Goal: Task Accomplishment & Management: Use online tool/utility

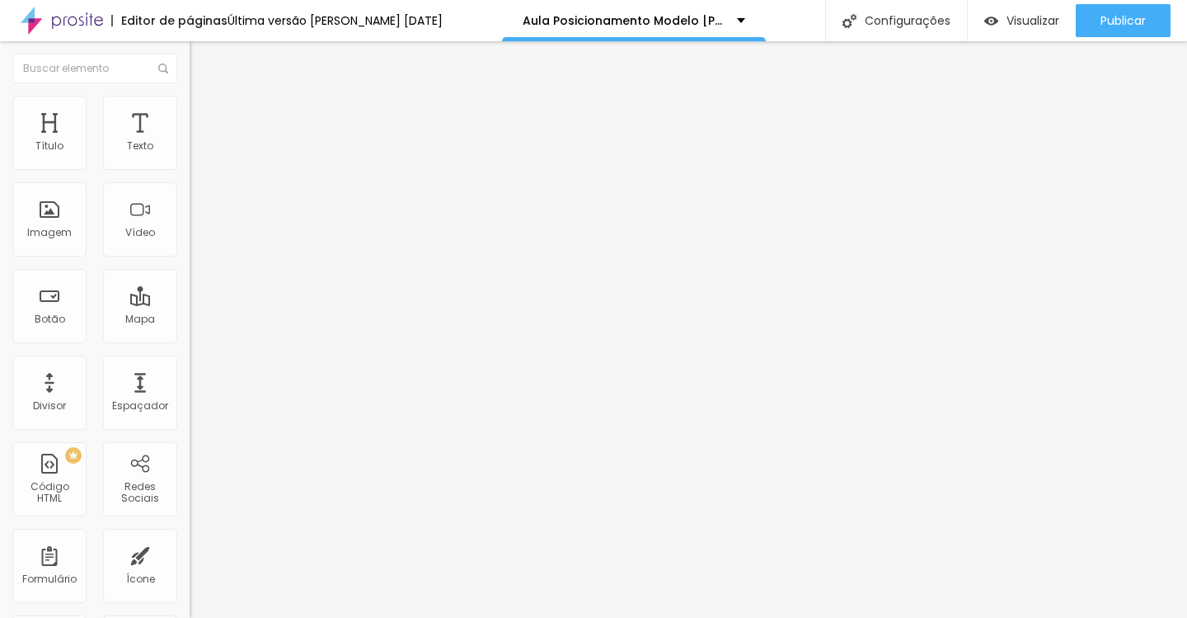
click at [190, 103] on li "Estilo" at bounding box center [285, 104] width 190 height 16
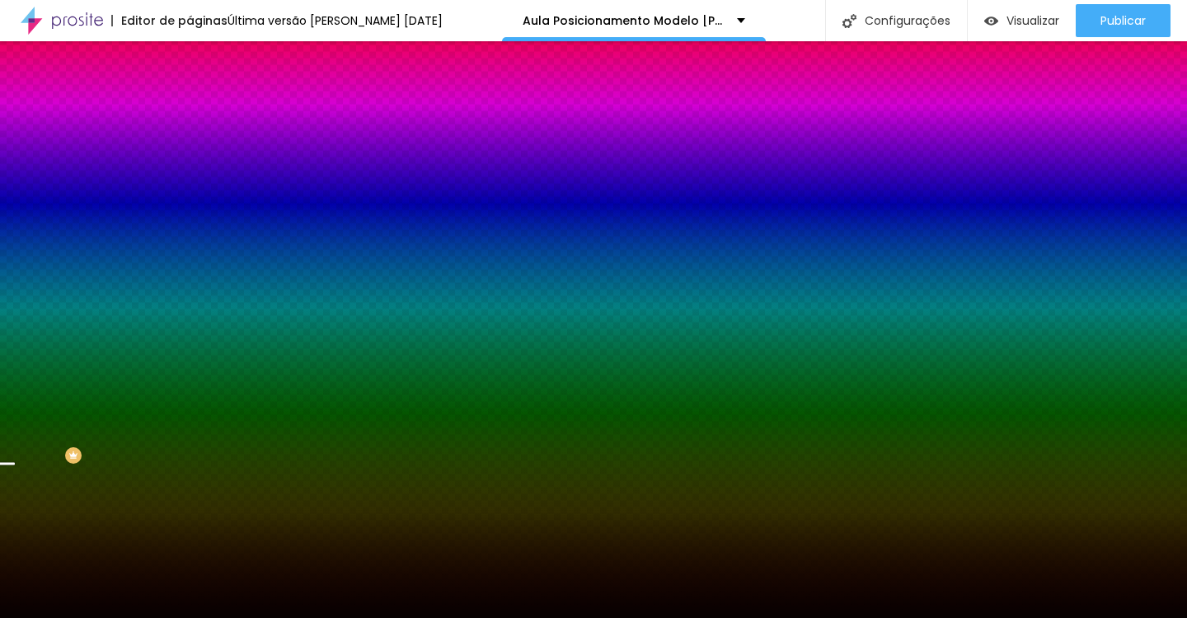
click at [190, 152] on span "Trocar imagem" at bounding box center [235, 145] width 90 height 14
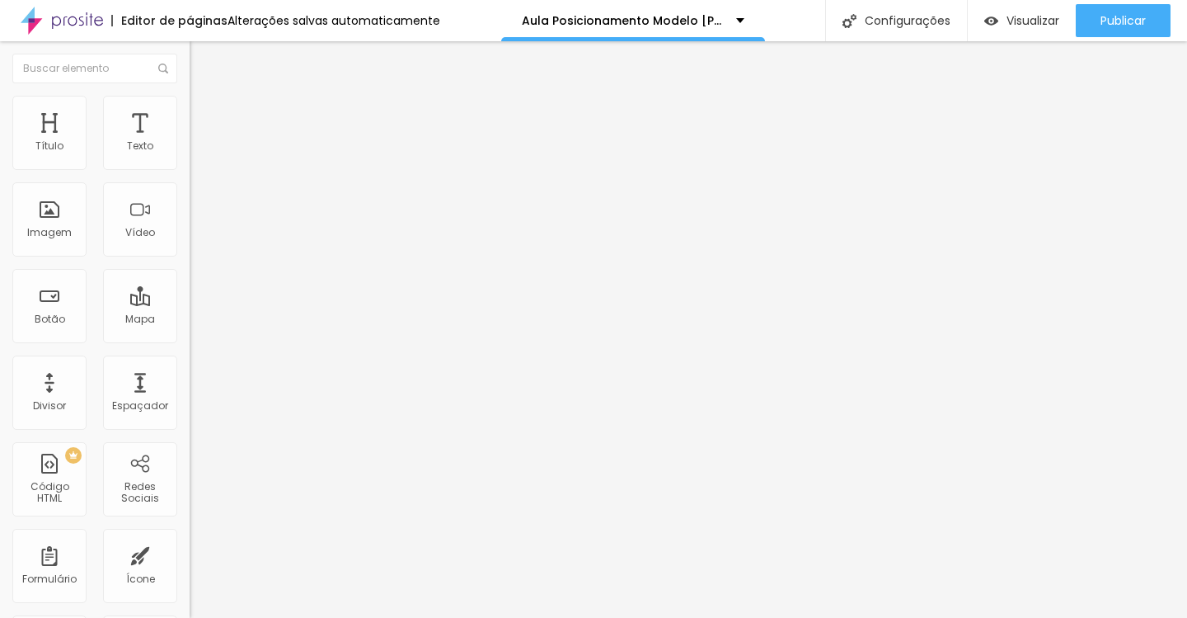
click at [190, 142] on span "Trocar imagem" at bounding box center [235, 135] width 90 height 14
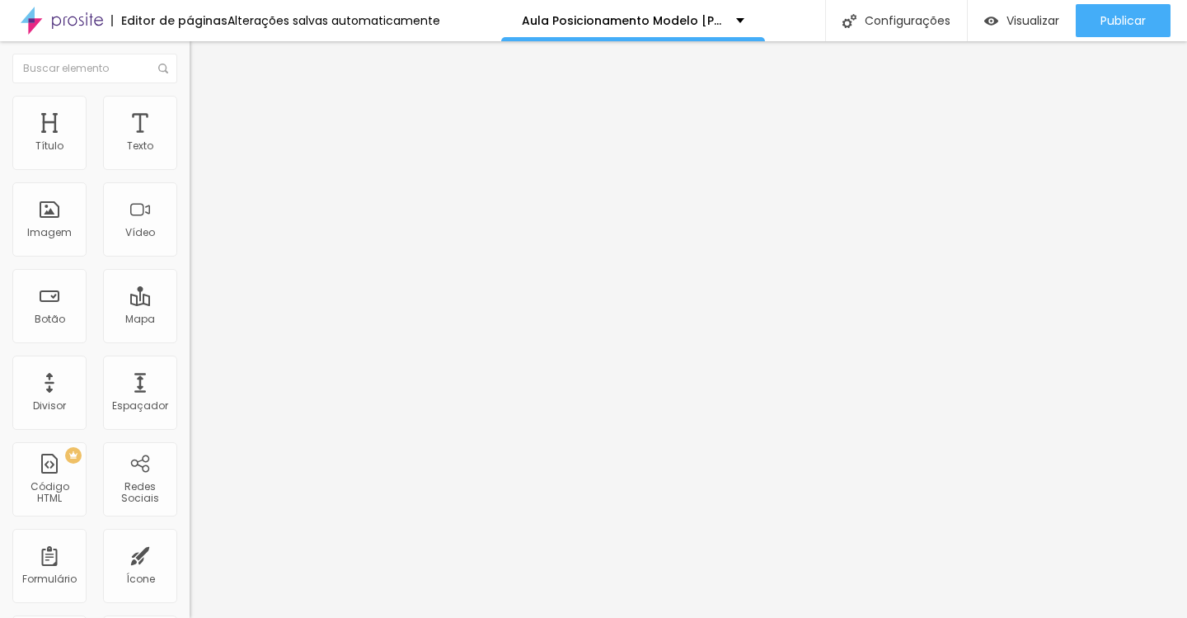
click at [205, 112] on span "Estilo" at bounding box center [218, 107] width 26 height 14
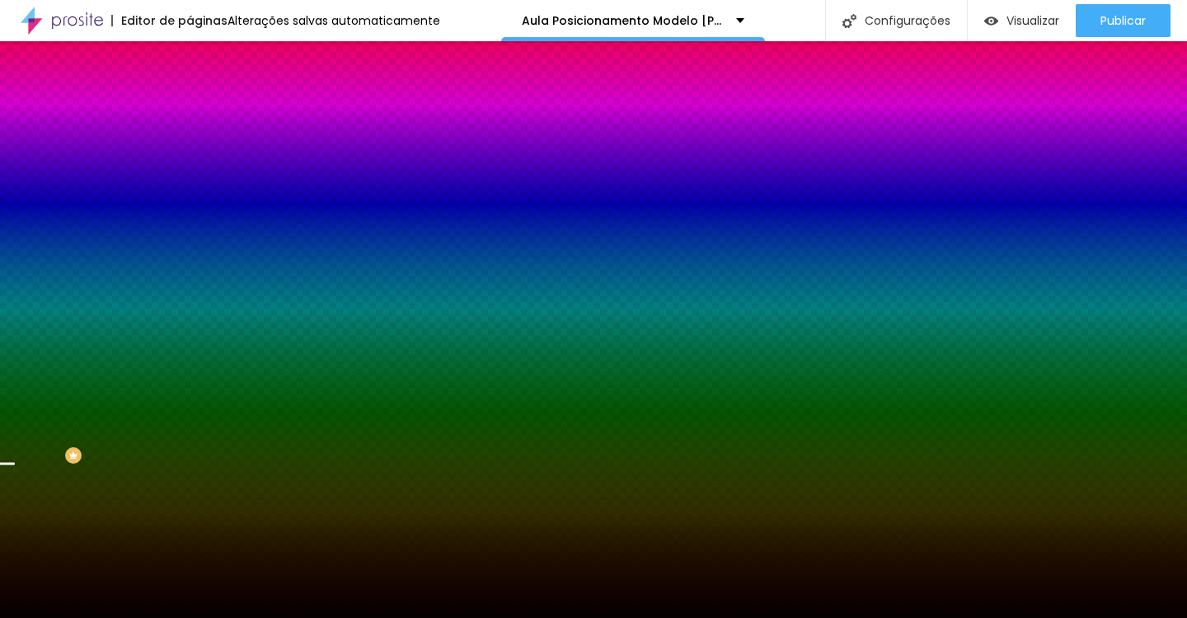
click at [190, 152] on span "Trocar imagem" at bounding box center [235, 145] width 90 height 14
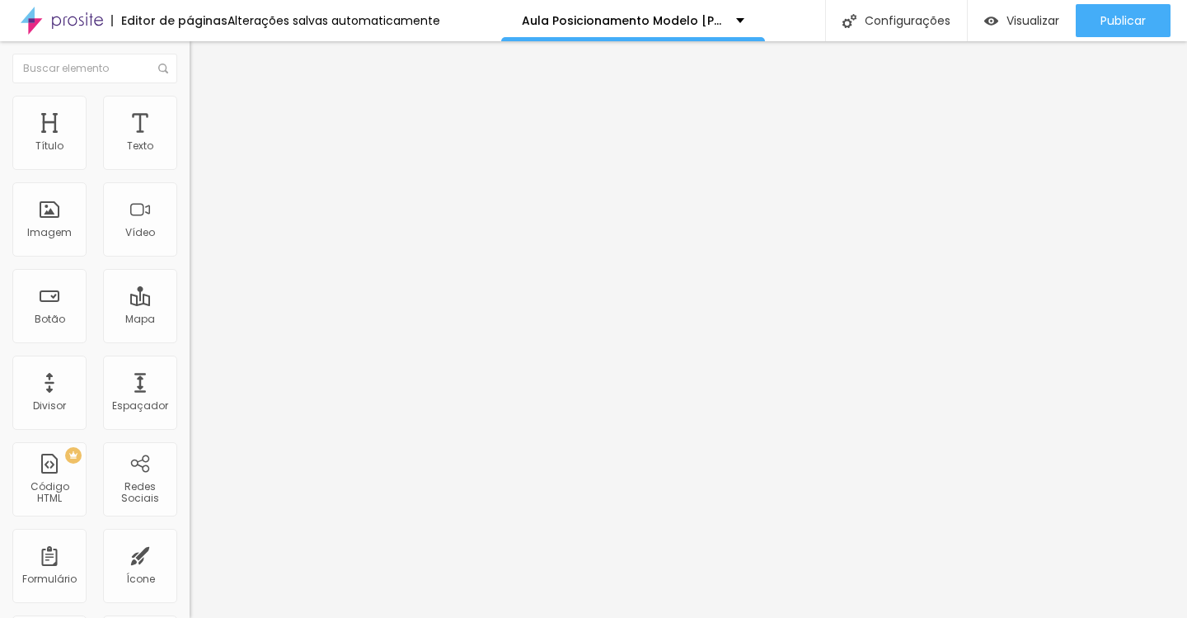
click at [190, 142] on span "Trocar imagem" at bounding box center [235, 135] width 90 height 14
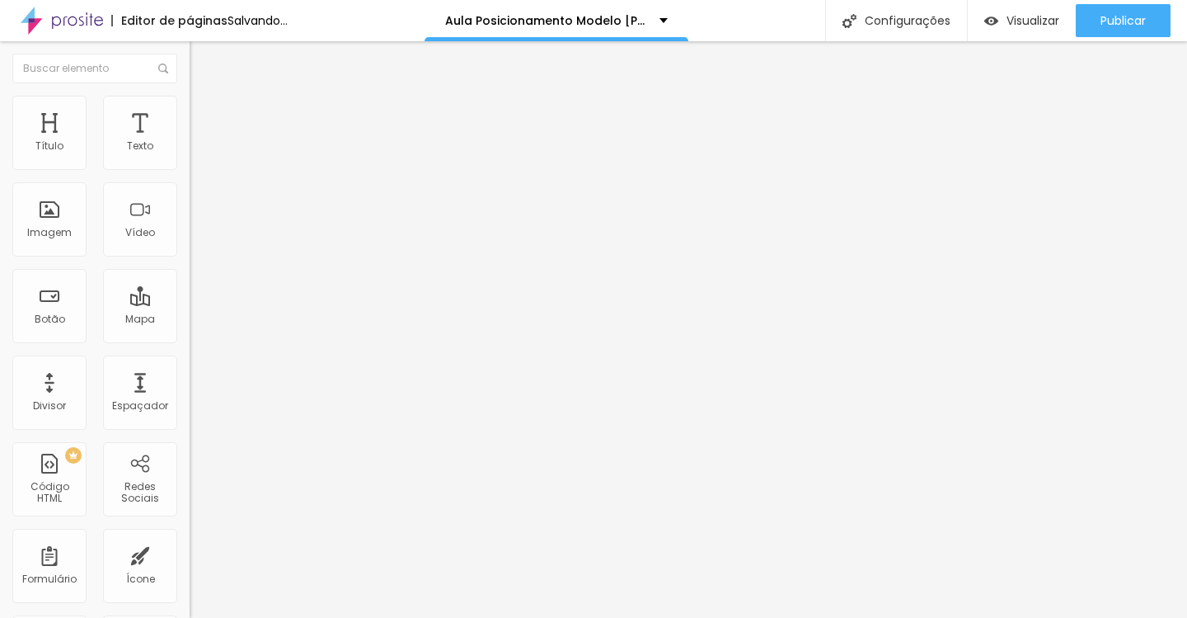
click at [190, 142] on span "Trocar imagem" at bounding box center [235, 135] width 90 height 14
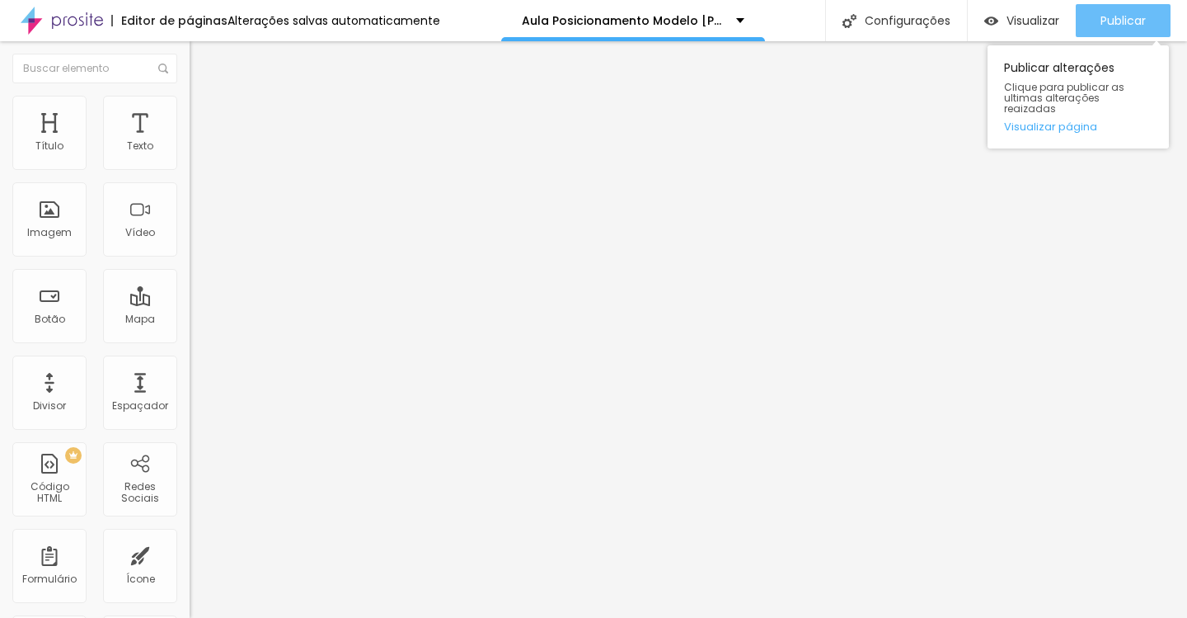
click at [1139, 27] on span "Publicar" at bounding box center [1123, 20] width 45 height 13
